Goal: Transaction & Acquisition: Purchase product/service

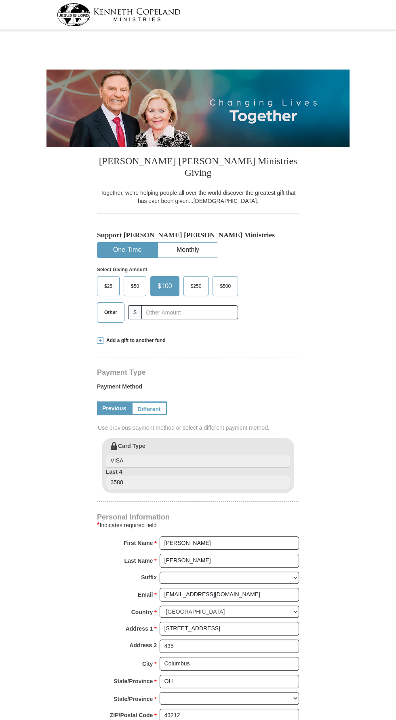
select select "OH"
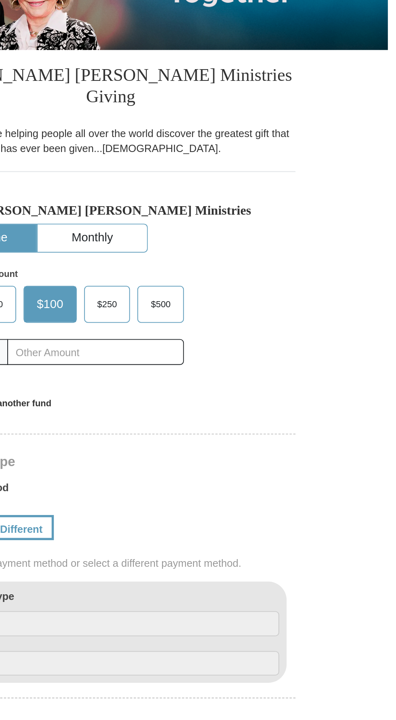
scroll to position [0, 0]
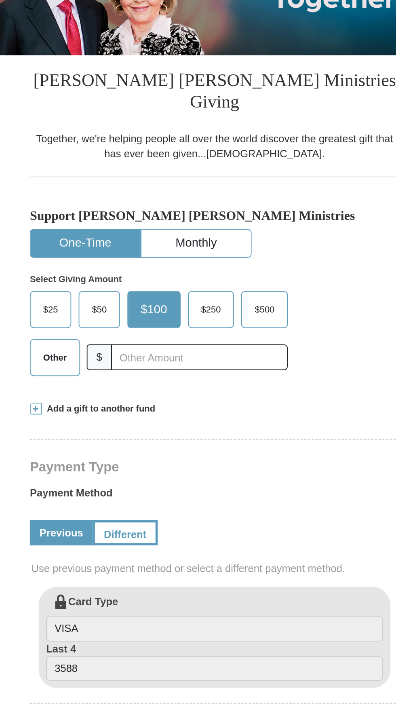
click at [116, 306] on span "Other" at bounding box center [110, 312] width 21 height 12
click at [0, 0] on input "Other" at bounding box center [0, 0] width 0 height 0
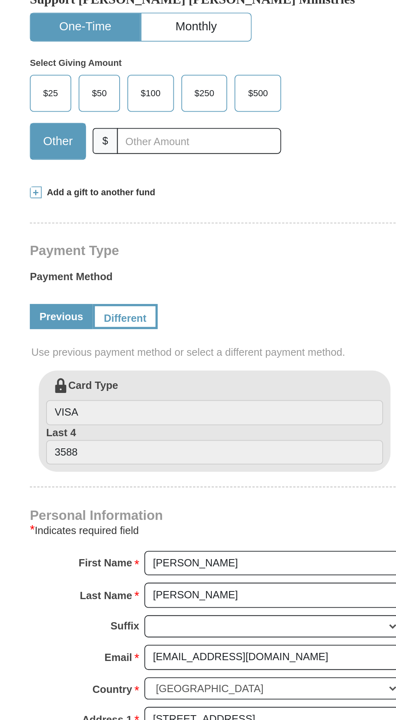
click at [107, 337] on span "Add a gift to another fund" at bounding box center [134, 340] width 62 height 7
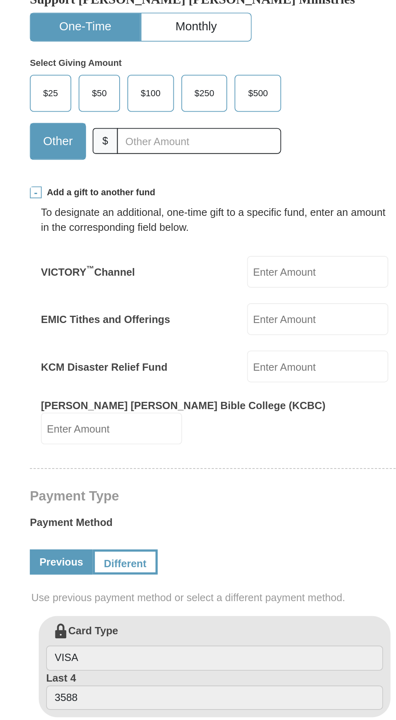
click at [146, 405] on label "EMIC Tithes and Offerings" at bounding box center [138, 409] width 71 height 8
click at [216, 401] on input "EMIC Tithes and Offerings" at bounding box center [254, 409] width 77 height 17
type input "45.00"
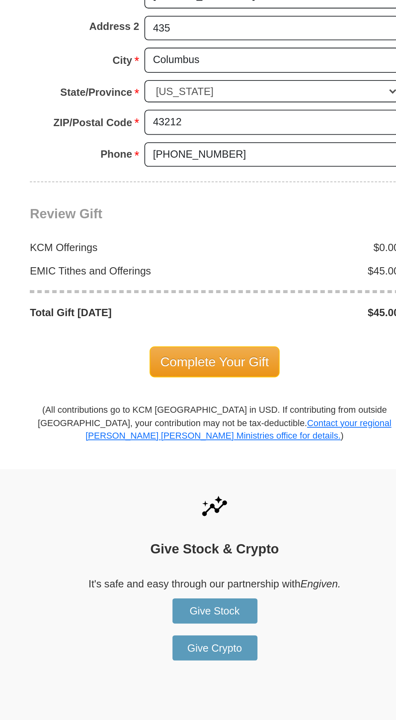
scroll to position [440, 0]
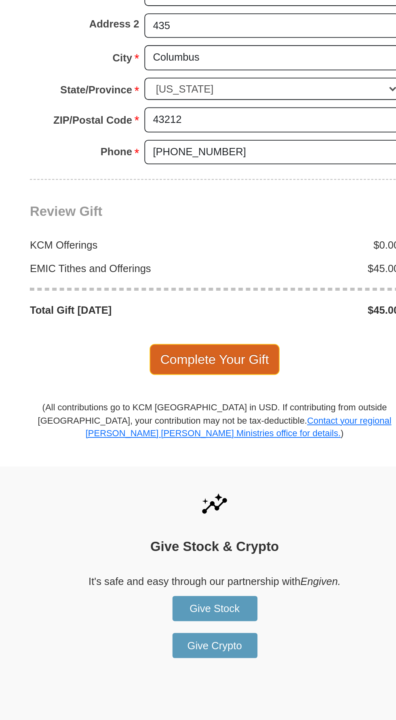
click at [196, 514] on span "Complete Your Gift" at bounding box center [199, 522] width 72 height 17
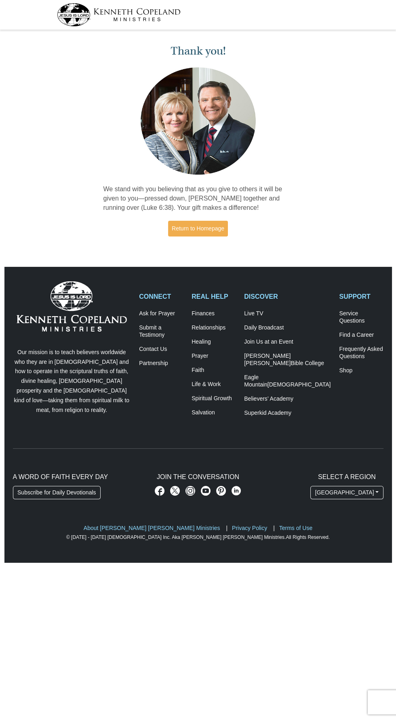
click at [86, 563] on html "Thank you! We stand with you believing that as you give to others it will be gi…" at bounding box center [198, 281] width 396 height 563
